Goal: Task Accomplishment & Management: Use online tool/utility

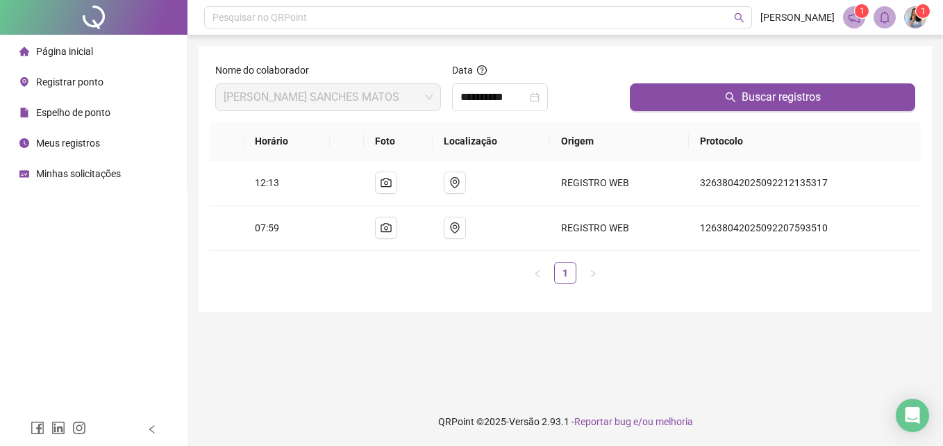
click at [49, 79] on span "Registrar ponto" at bounding box center [69, 81] width 67 height 11
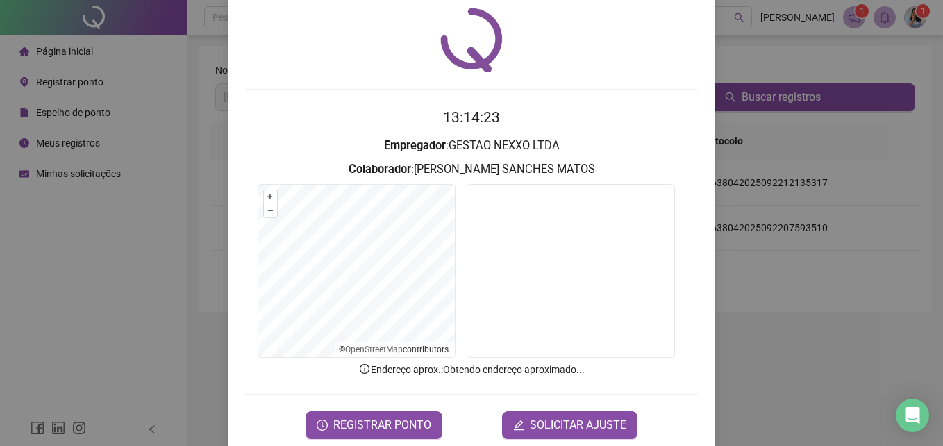
scroll to position [66, 0]
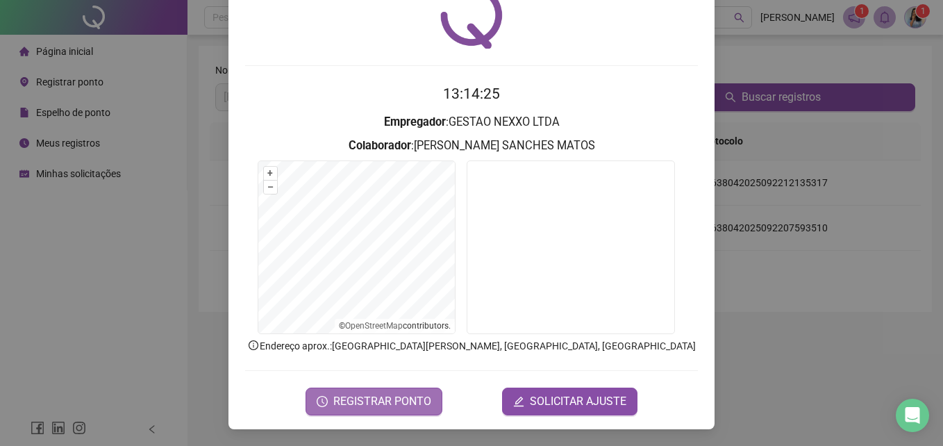
click at [351, 400] on span "REGISTRAR PONTO" at bounding box center [382, 401] width 98 height 17
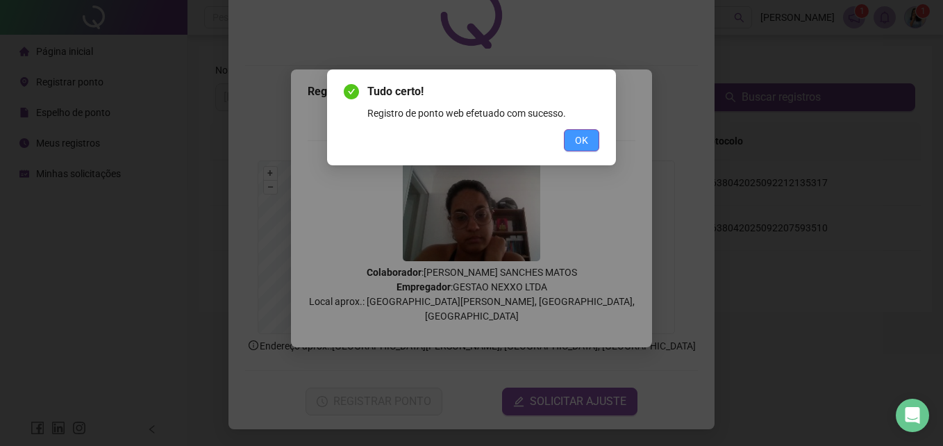
click at [583, 131] on button "OK" at bounding box center [581, 140] width 35 height 22
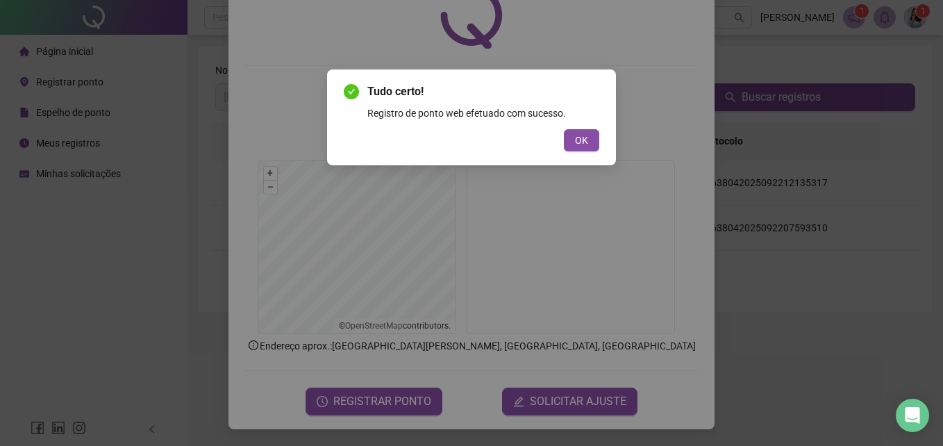
click at [583, 131] on div "Tudo certo! Registro de ponto web efetuado com sucesso. OK" at bounding box center [471, 223] width 943 height 446
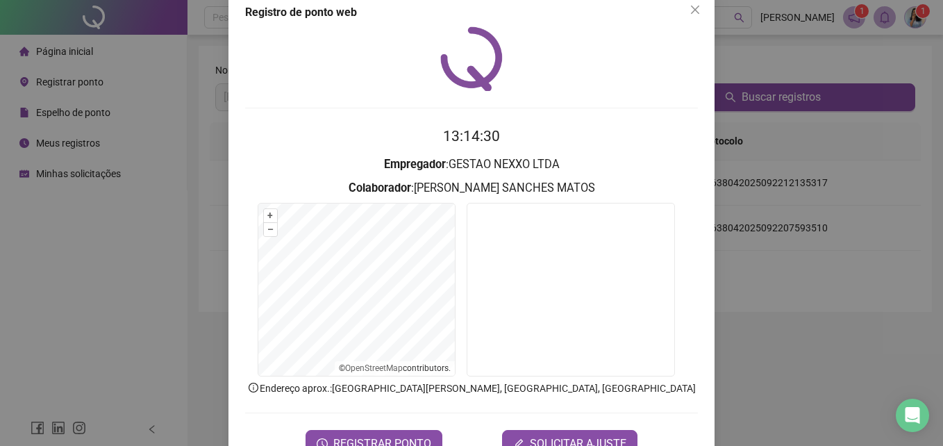
scroll to position [0, 0]
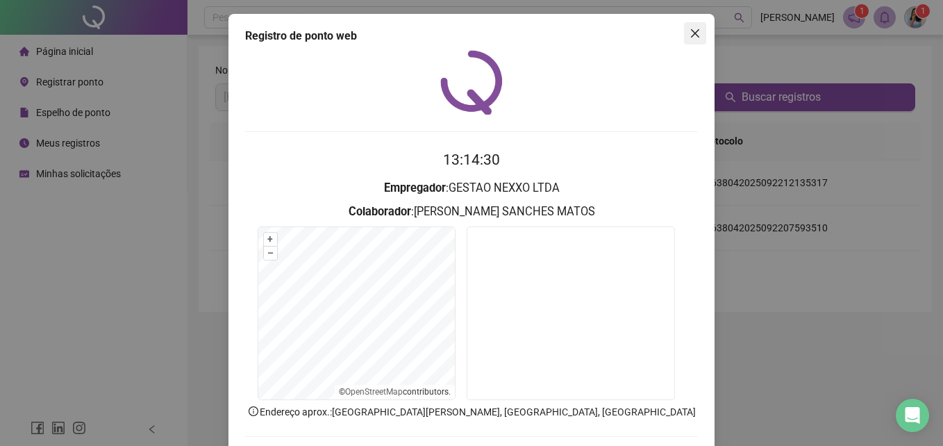
click at [691, 34] on icon "close" at bounding box center [695, 33] width 8 height 8
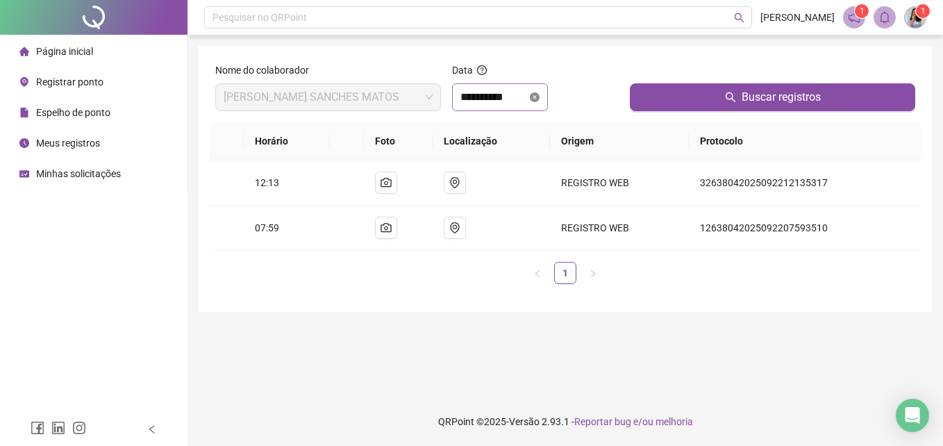
click at [540, 99] on icon "close-circle" at bounding box center [535, 97] width 10 height 10
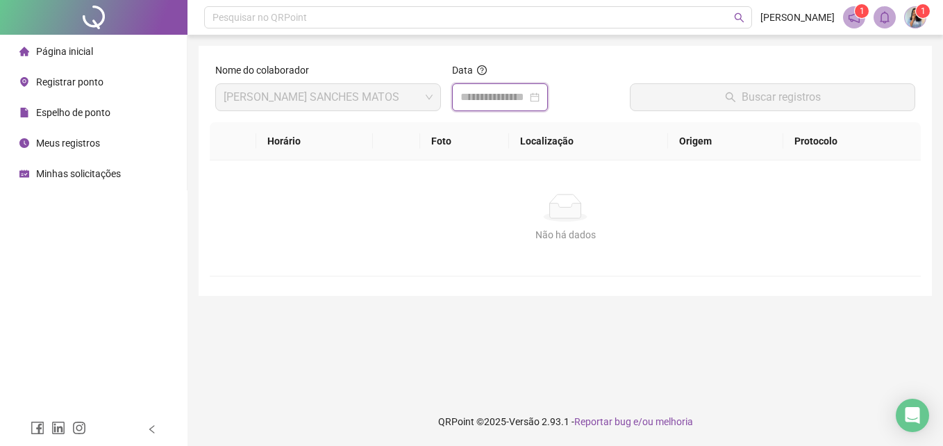
click at [527, 98] on input at bounding box center [493, 97] width 67 height 17
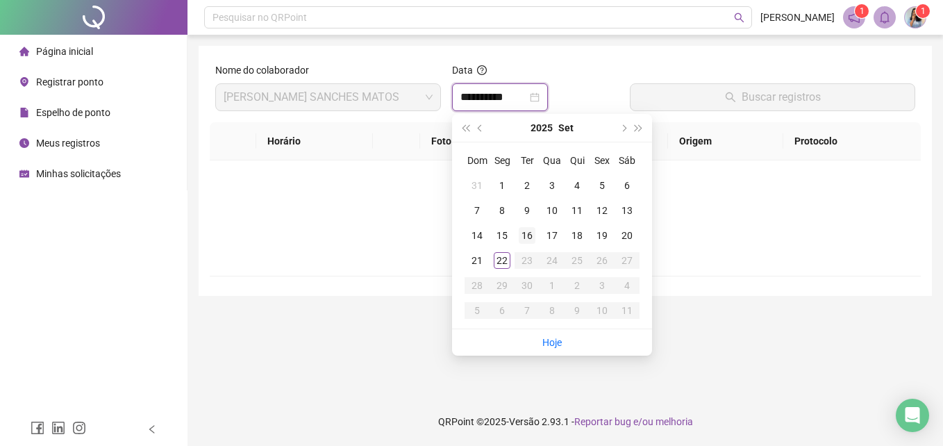
type input "**********"
click at [506, 259] on div "22" at bounding box center [502, 260] width 17 height 17
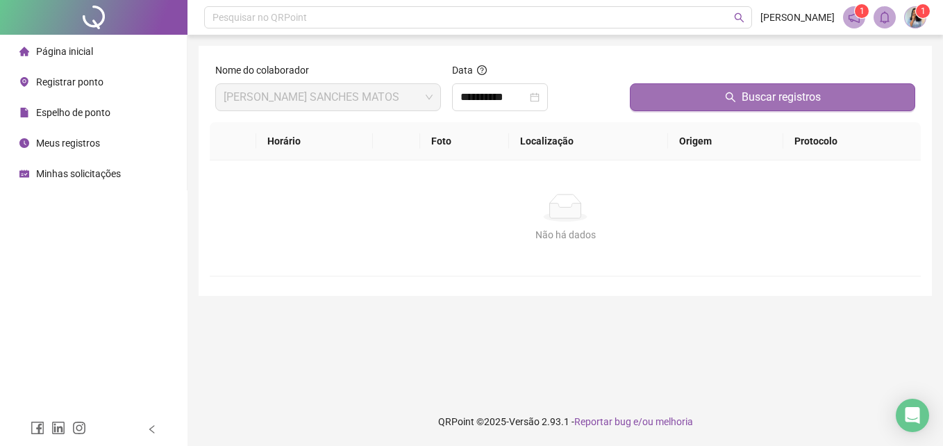
click at [703, 87] on button "Buscar registros" at bounding box center [772, 97] width 285 height 28
